Goal: Information Seeking & Learning: Learn about a topic

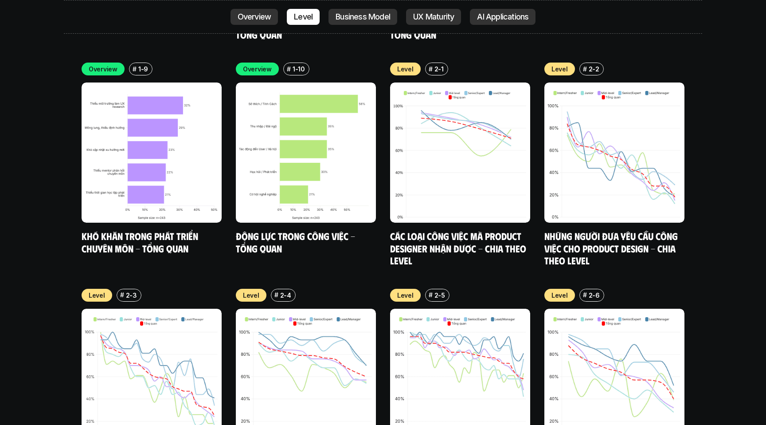
scroll to position [3090, 0]
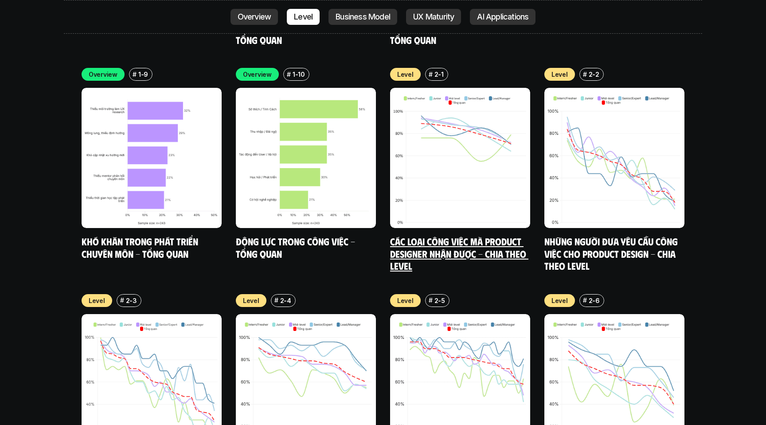
click at [418, 235] on link "Các loại công việc mà Product Designer nhận được - Chia theo Level" at bounding box center [459, 253] width 138 height 36
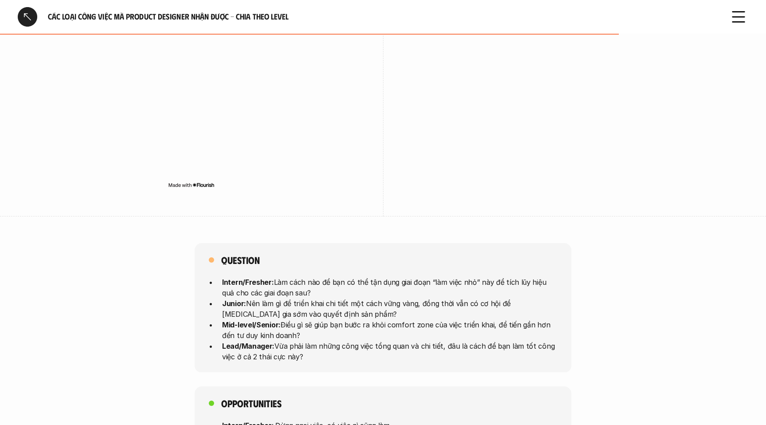
scroll to position [2178, 0]
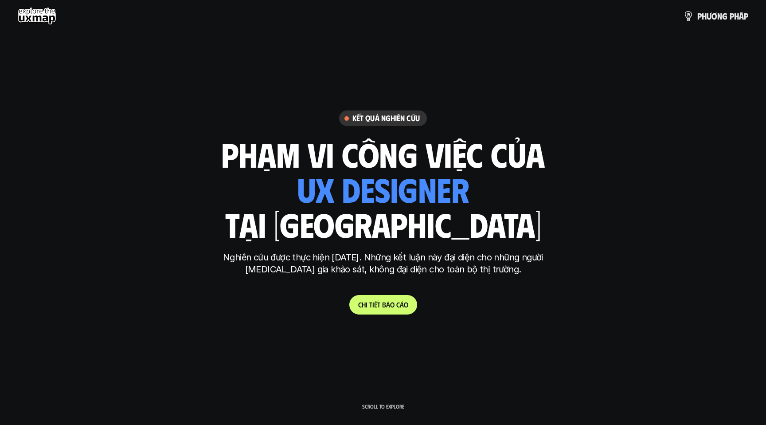
click at [723, 17] on p "p h ư ơ n g p h á p" at bounding box center [723, 16] width 51 height 10
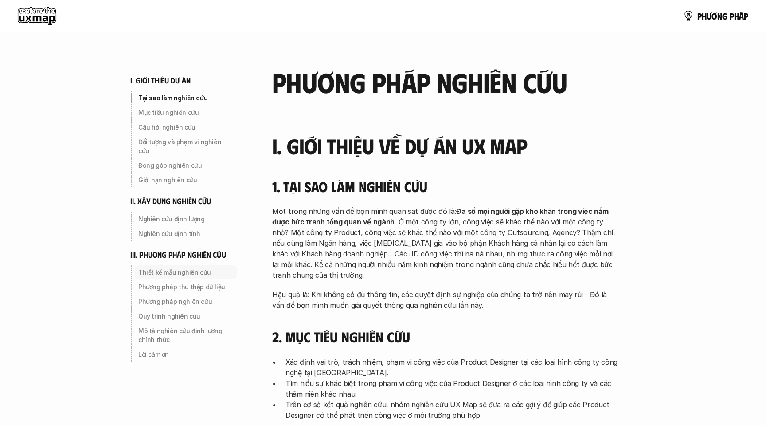
click at [188, 268] on p "Thiết kế mẫu nghiên cứu" at bounding box center [185, 272] width 95 height 9
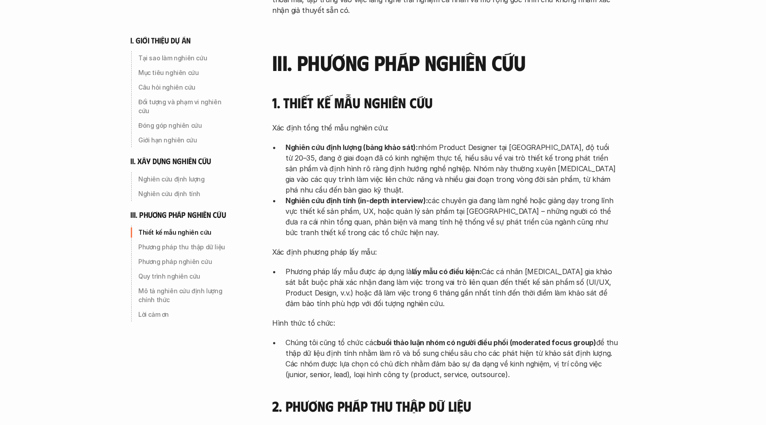
scroll to position [1986, 0]
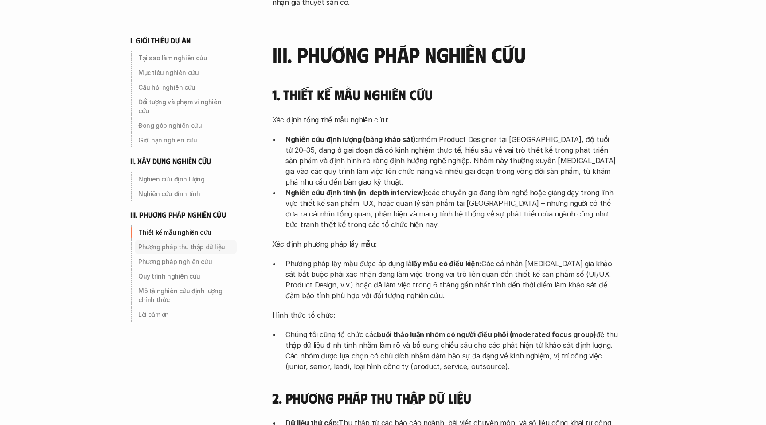
click at [206, 243] on p "Phương pháp thu thập dữ liệu" at bounding box center [185, 247] width 95 height 9
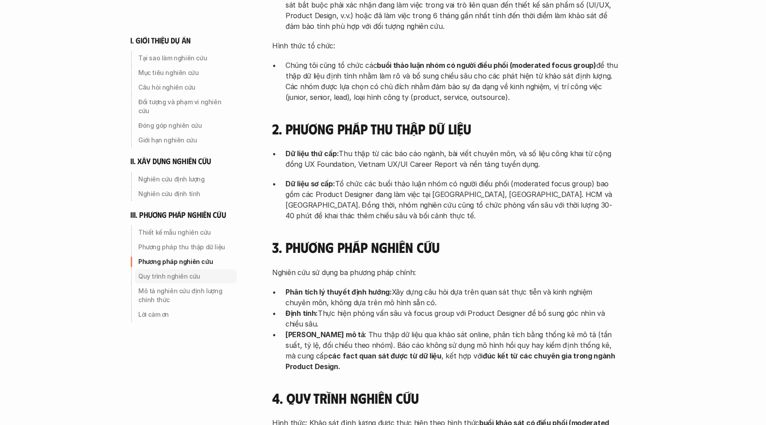
click at [205, 272] on p "Quy trình nghiên cứu" at bounding box center [185, 276] width 95 height 9
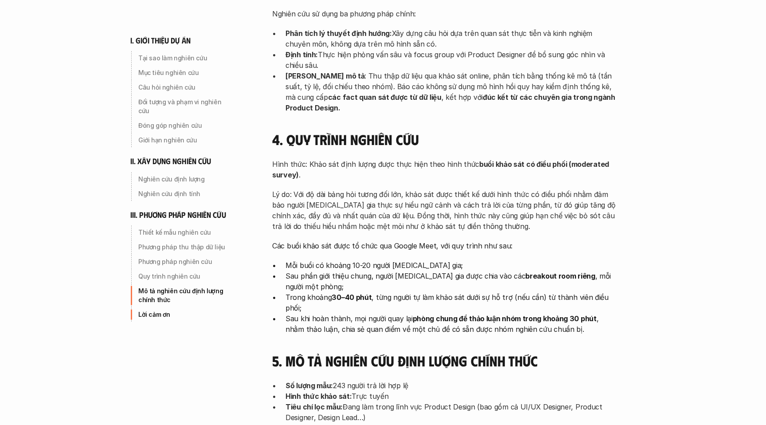
click at [207, 286] on p "Mô tả nghiên cứu định lượng chính thức" at bounding box center [185, 295] width 95 height 18
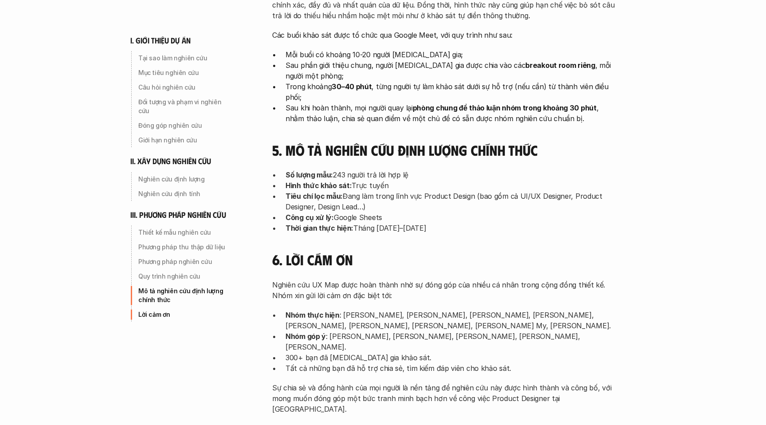
scroll to position [2725, 0]
click at [177, 310] on p "Lời cảm ơn" at bounding box center [185, 314] width 95 height 9
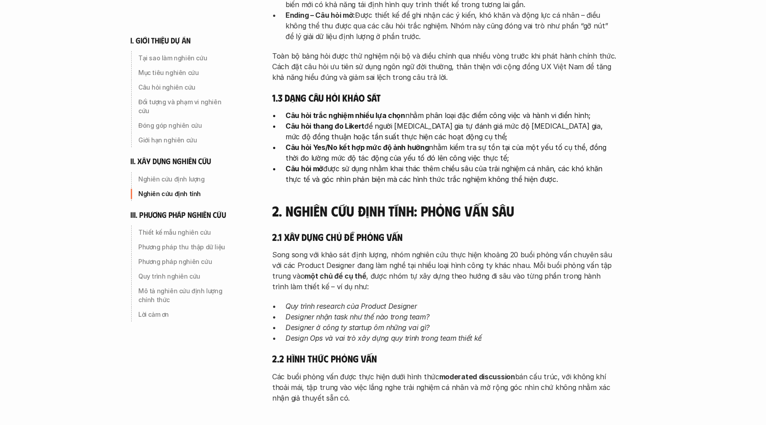
scroll to position [1594, 0]
